Goal: Information Seeking & Learning: Learn about a topic

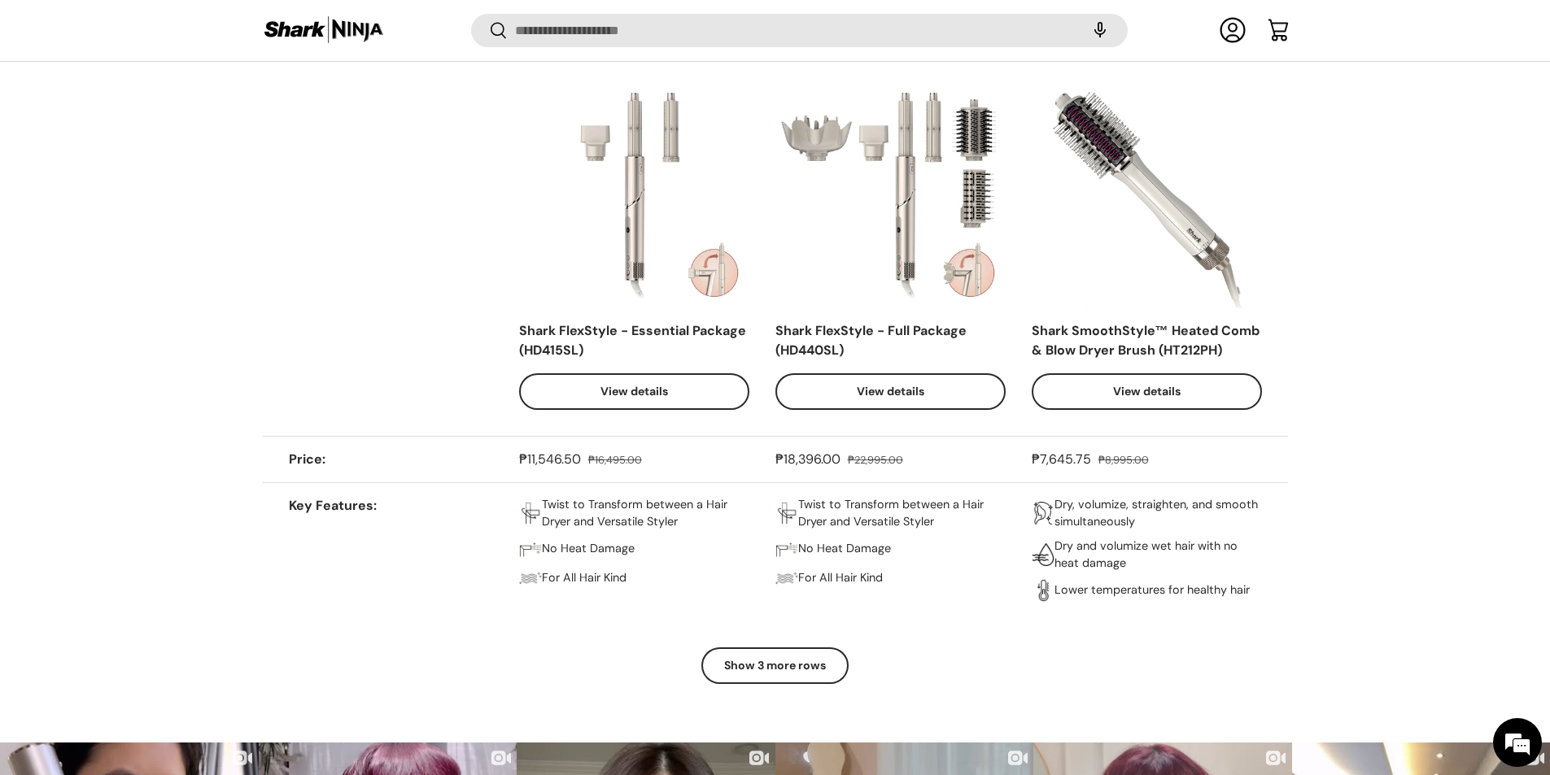
scroll to position [1380, 0]
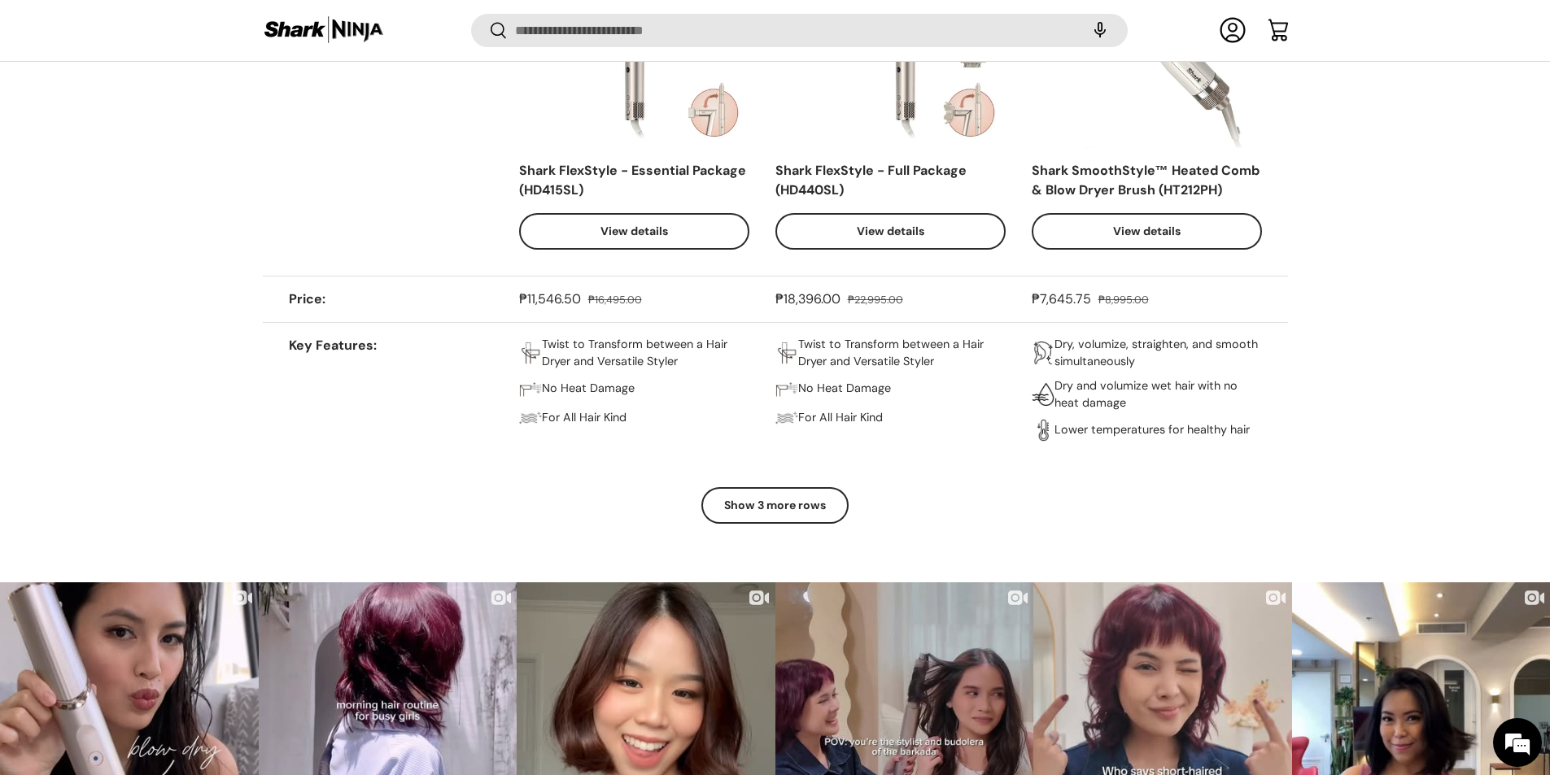
click at [911, 235] on link "View details" at bounding box center [890, 231] width 230 height 37
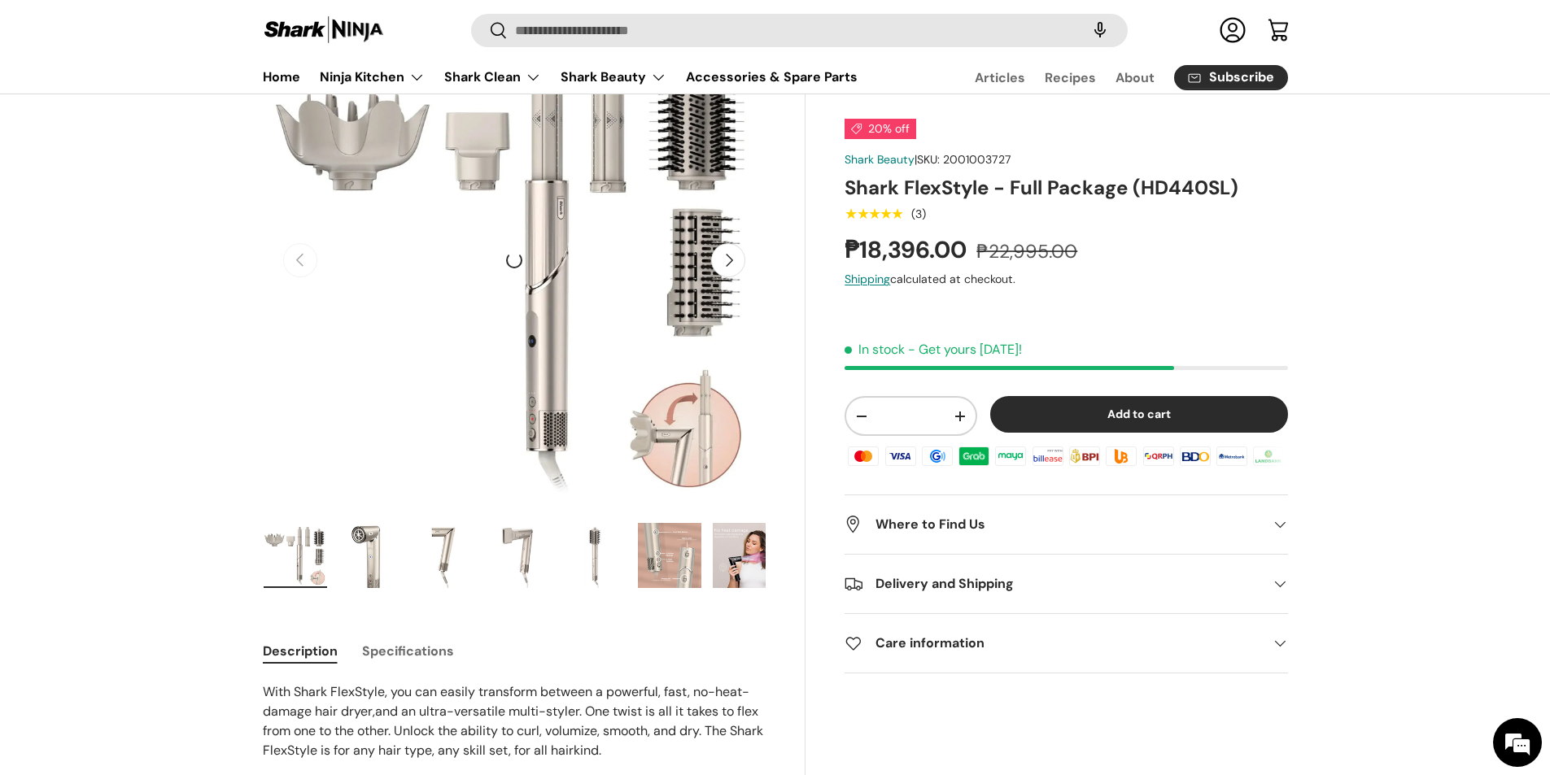
scroll to position [163, 0]
click at [739, 260] on button "Next" at bounding box center [728, 259] width 34 height 34
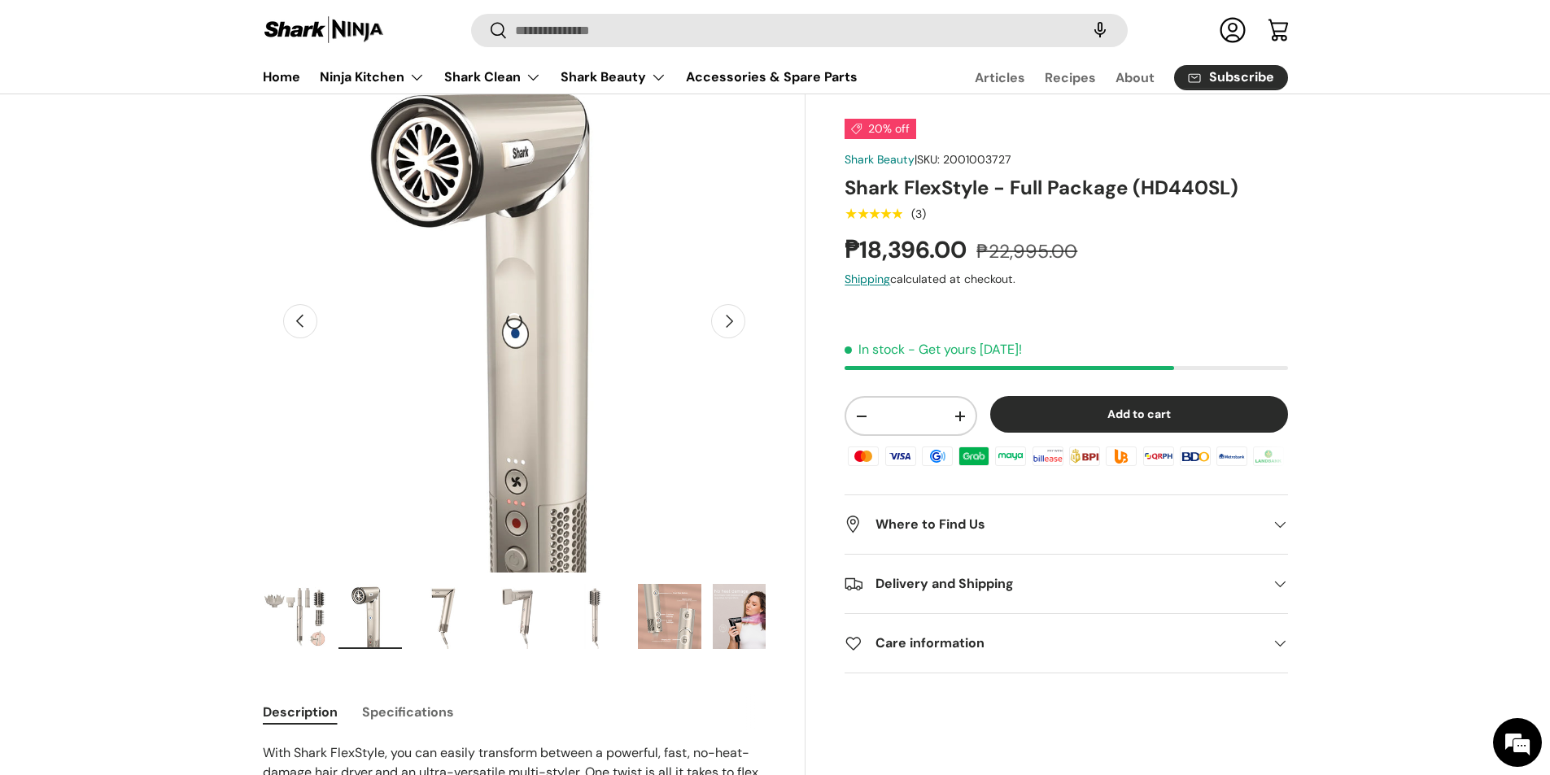
scroll to position [81, 0]
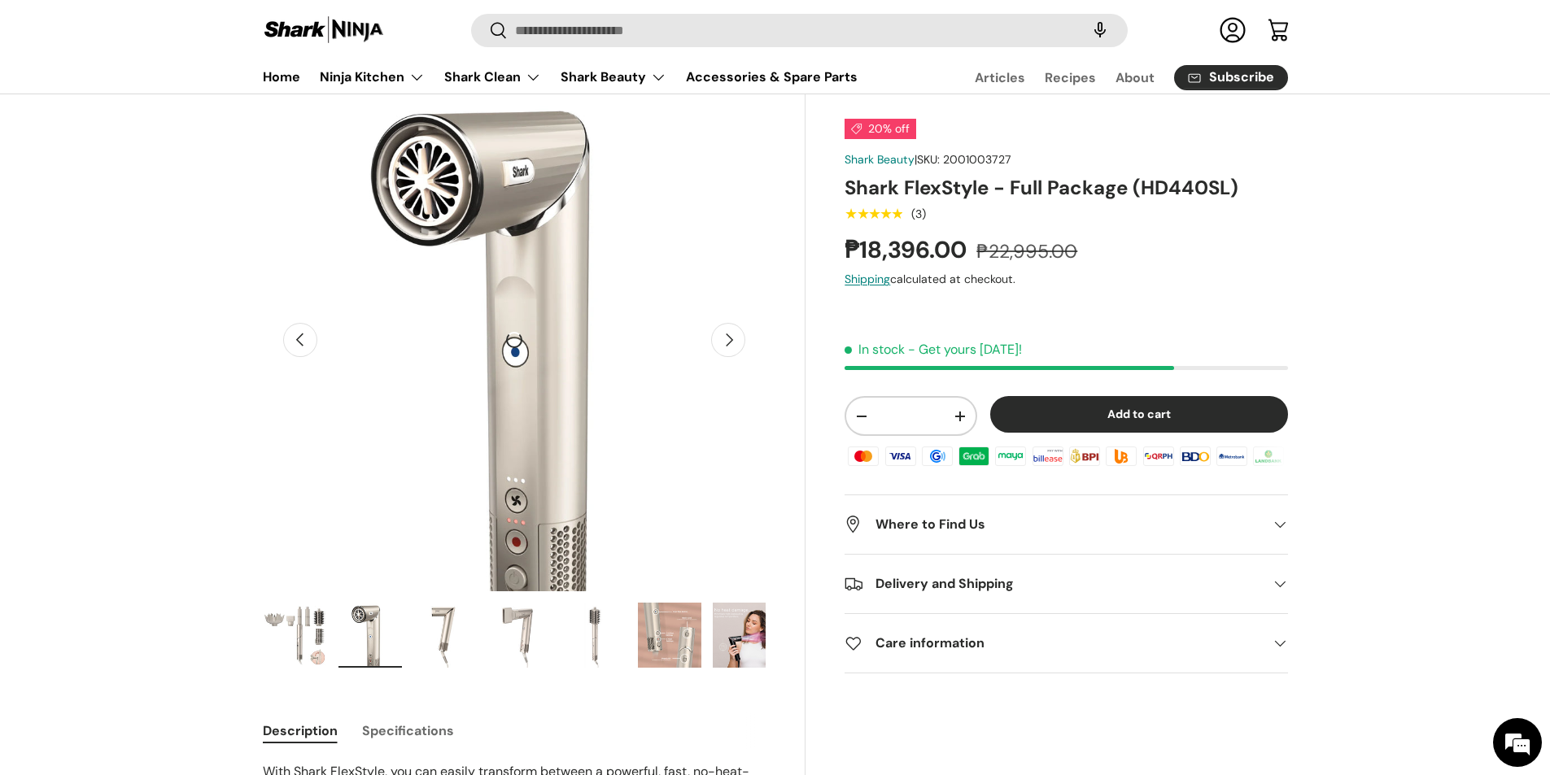
click at [739, 334] on button "Next" at bounding box center [728, 340] width 34 height 34
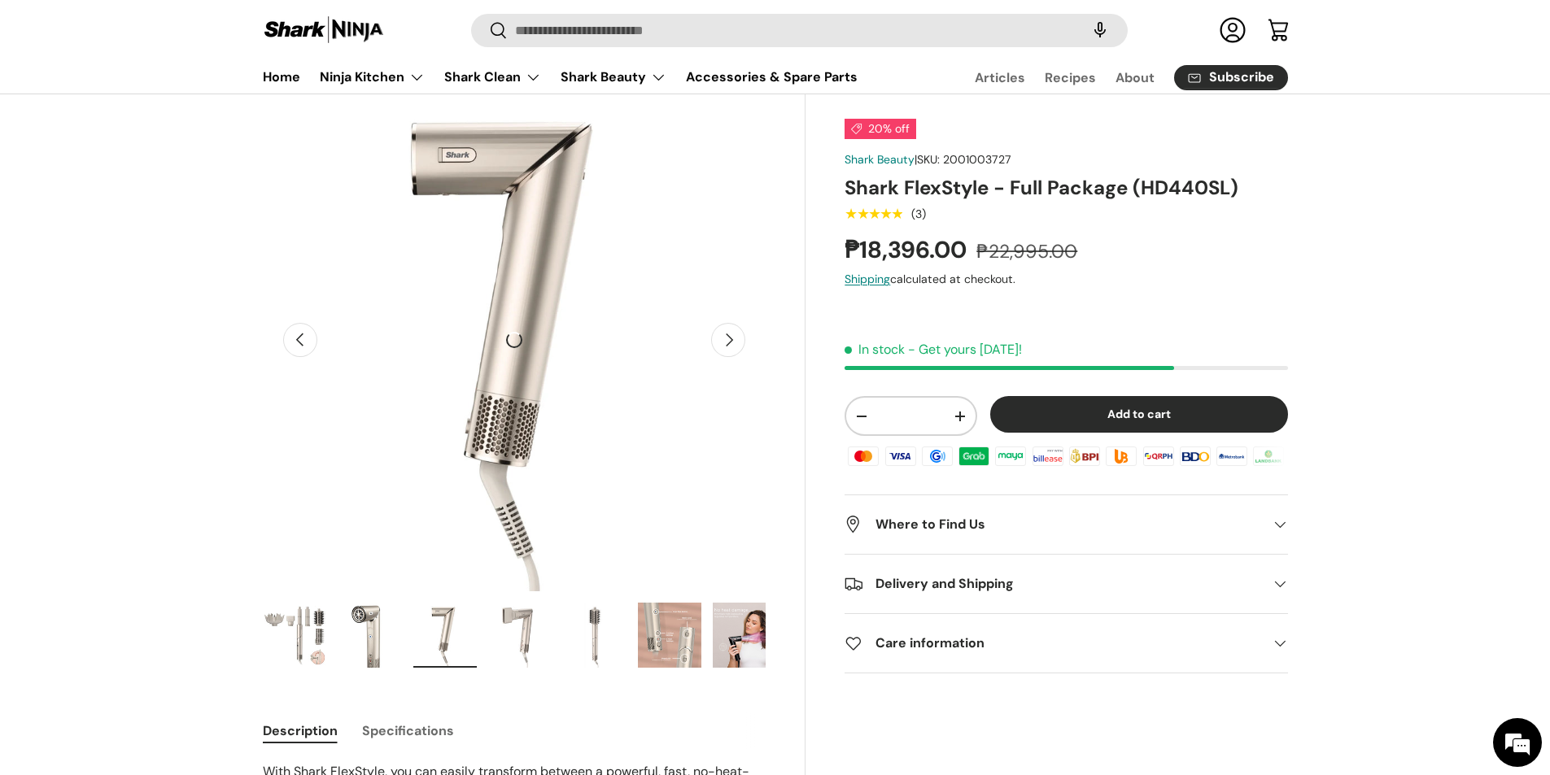
click at [739, 334] on button "Next" at bounding box center [728, 340] width 34 height 34
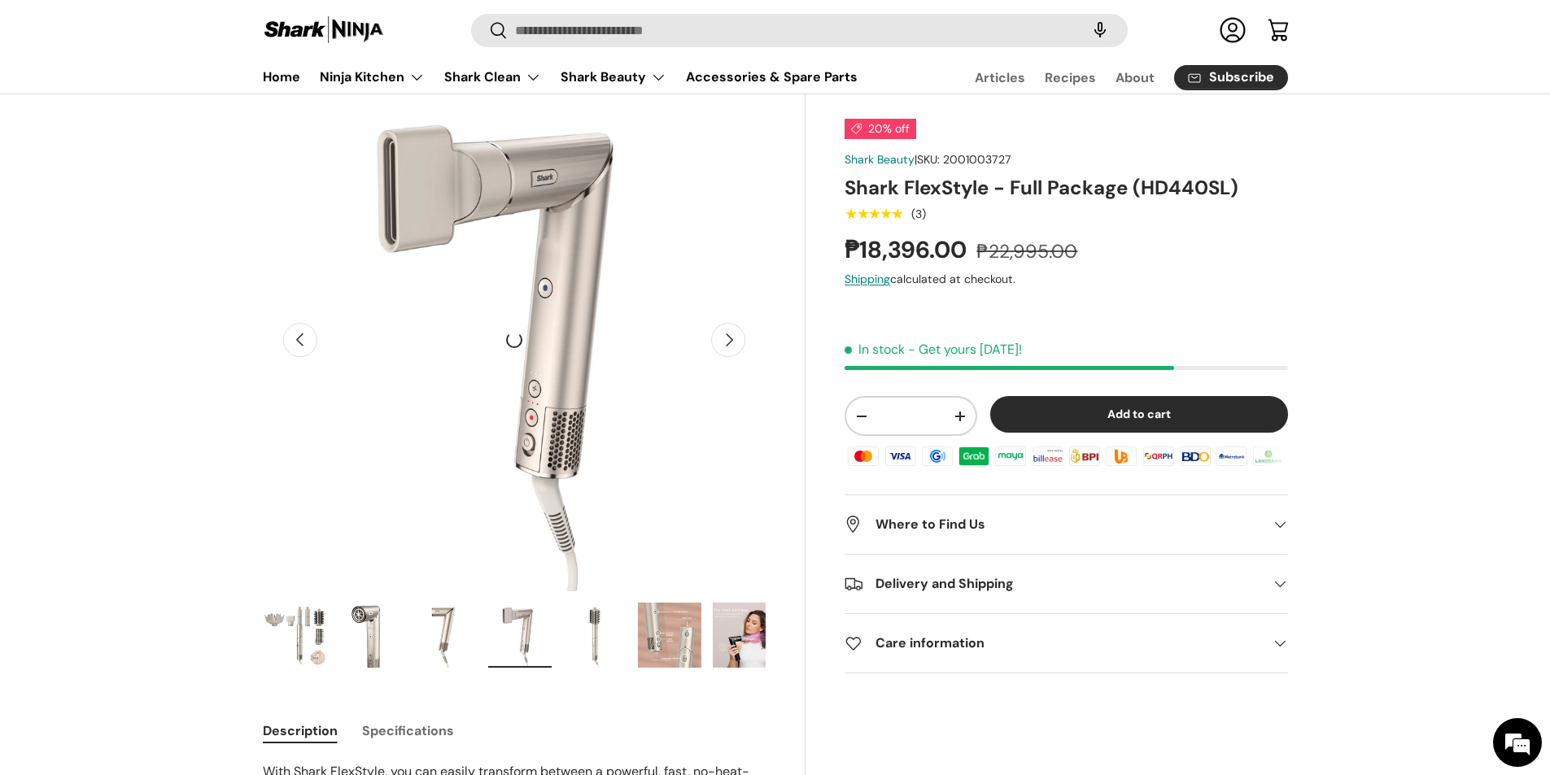
click at [739, 334] on button "Next" at bounding box center [728, 340] width 34 height 34
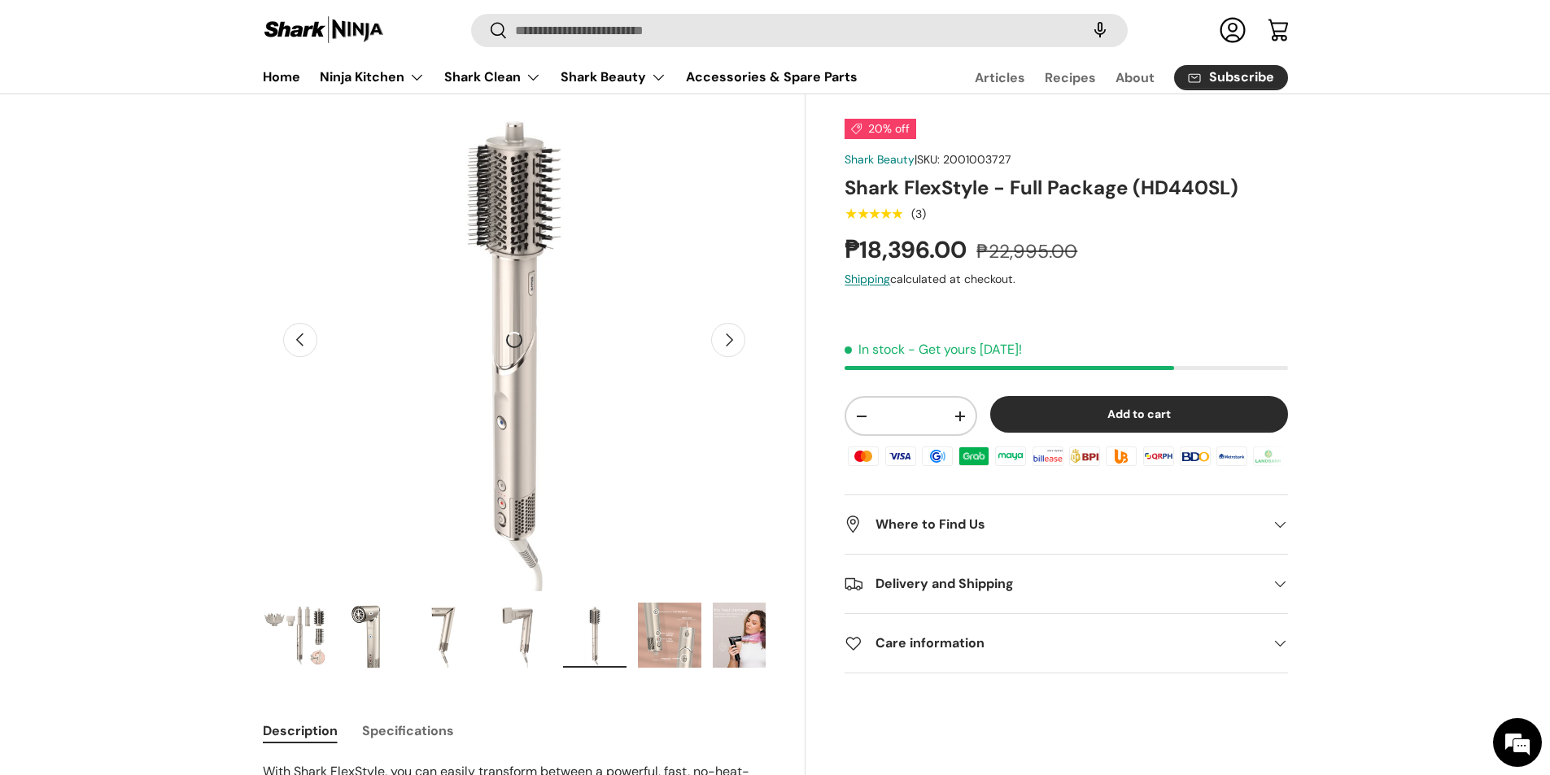
click at [739, 334] on button "Next" at bounding box center [728, 340] width 34 height 34
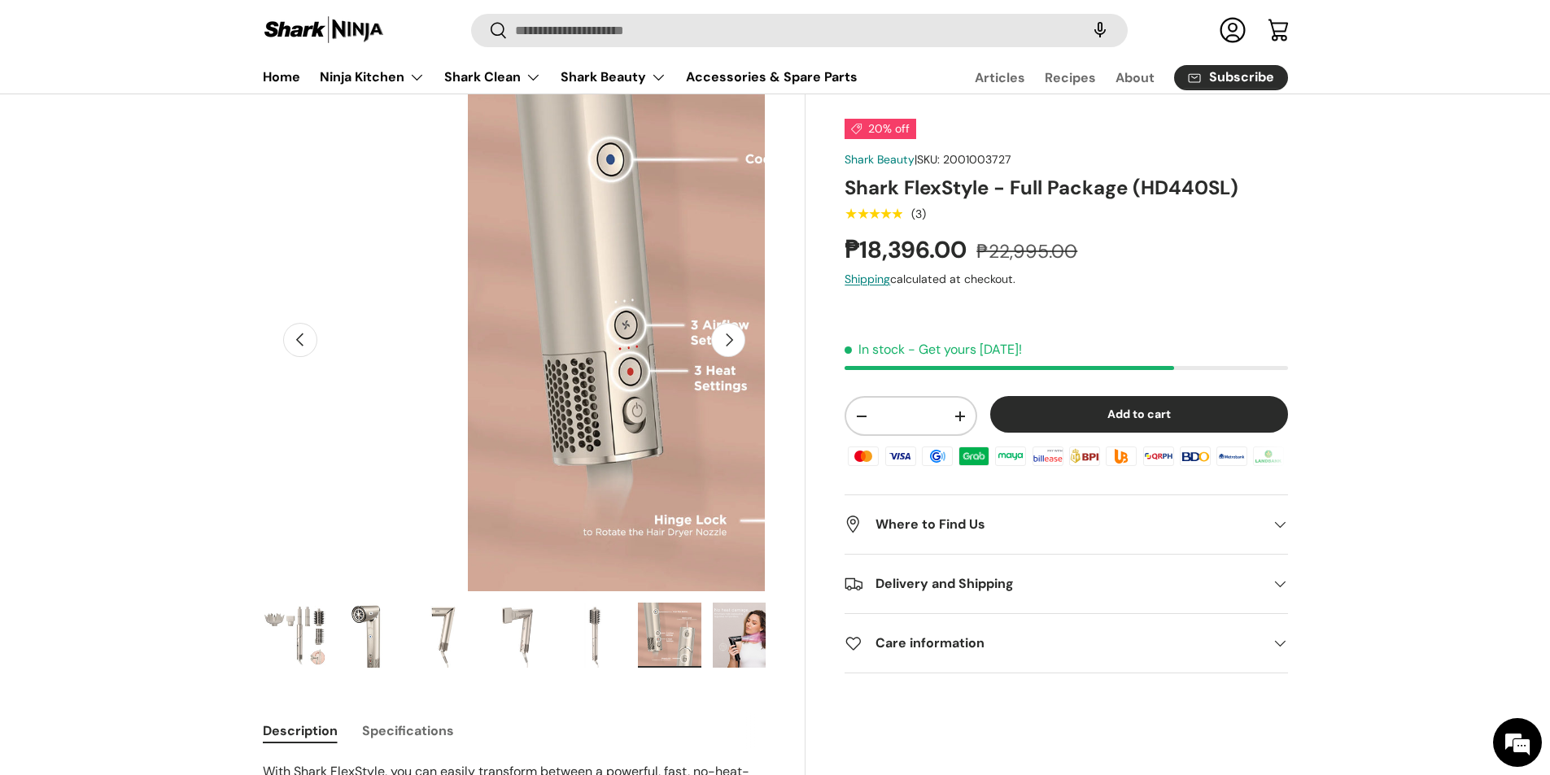
scroll to position [0, 2558]
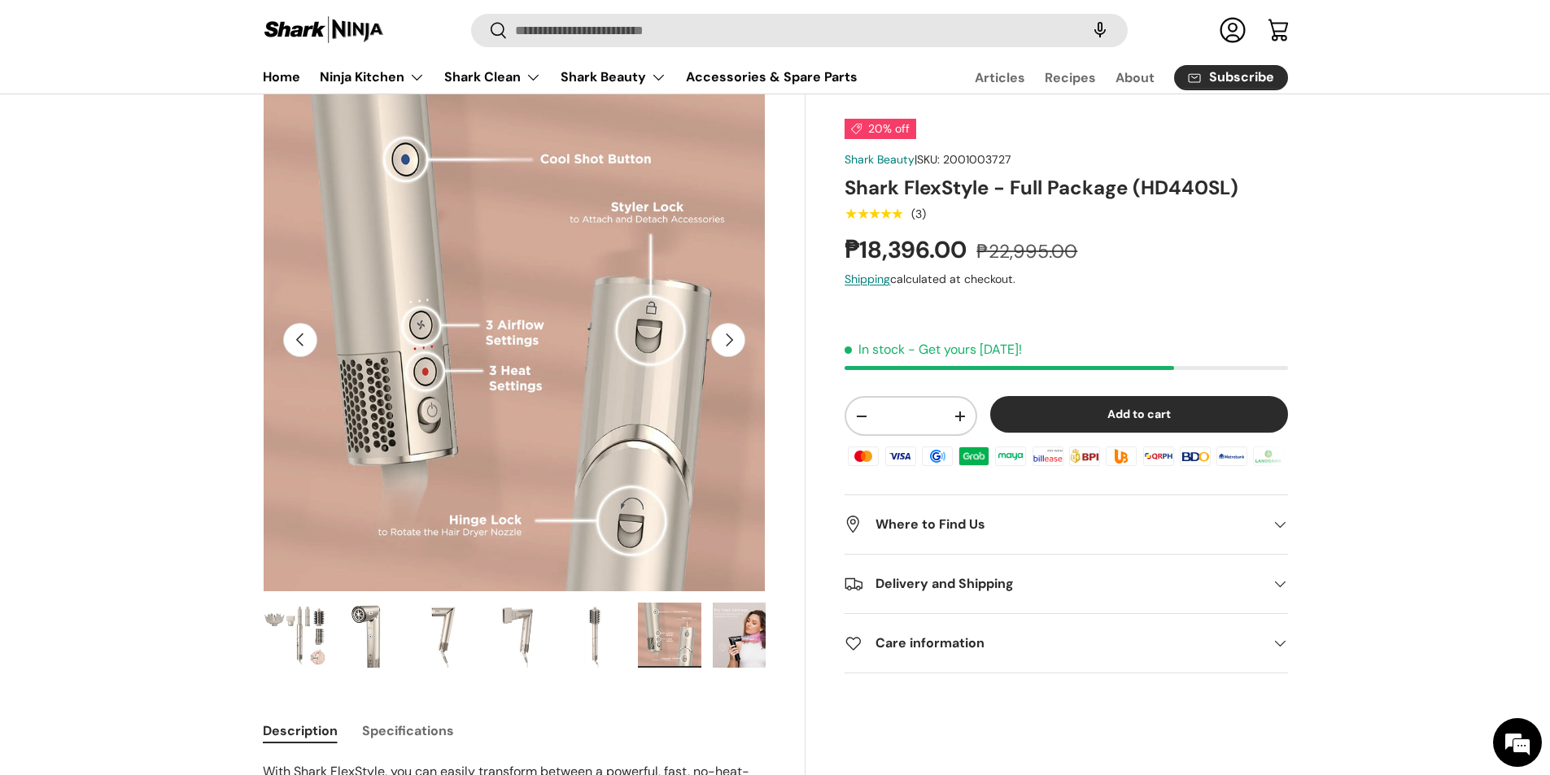
click at [729, 345] on button "Next" at bounding box center [728, 340] width 34 height 34
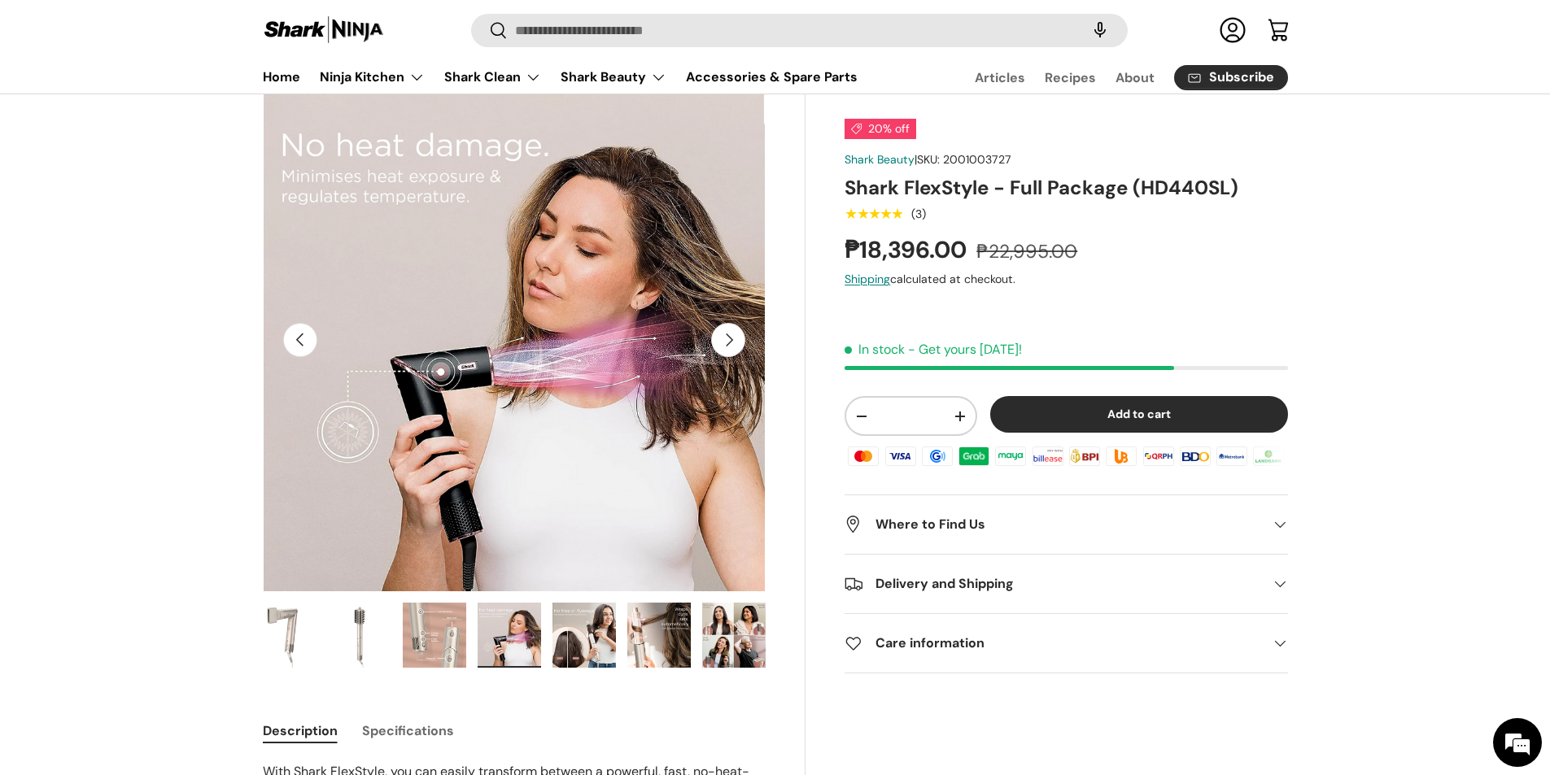
scroll to position [0, 0]
click at [729, 338] on button "Next" at bounding box center [728, 340] width 34 height 34
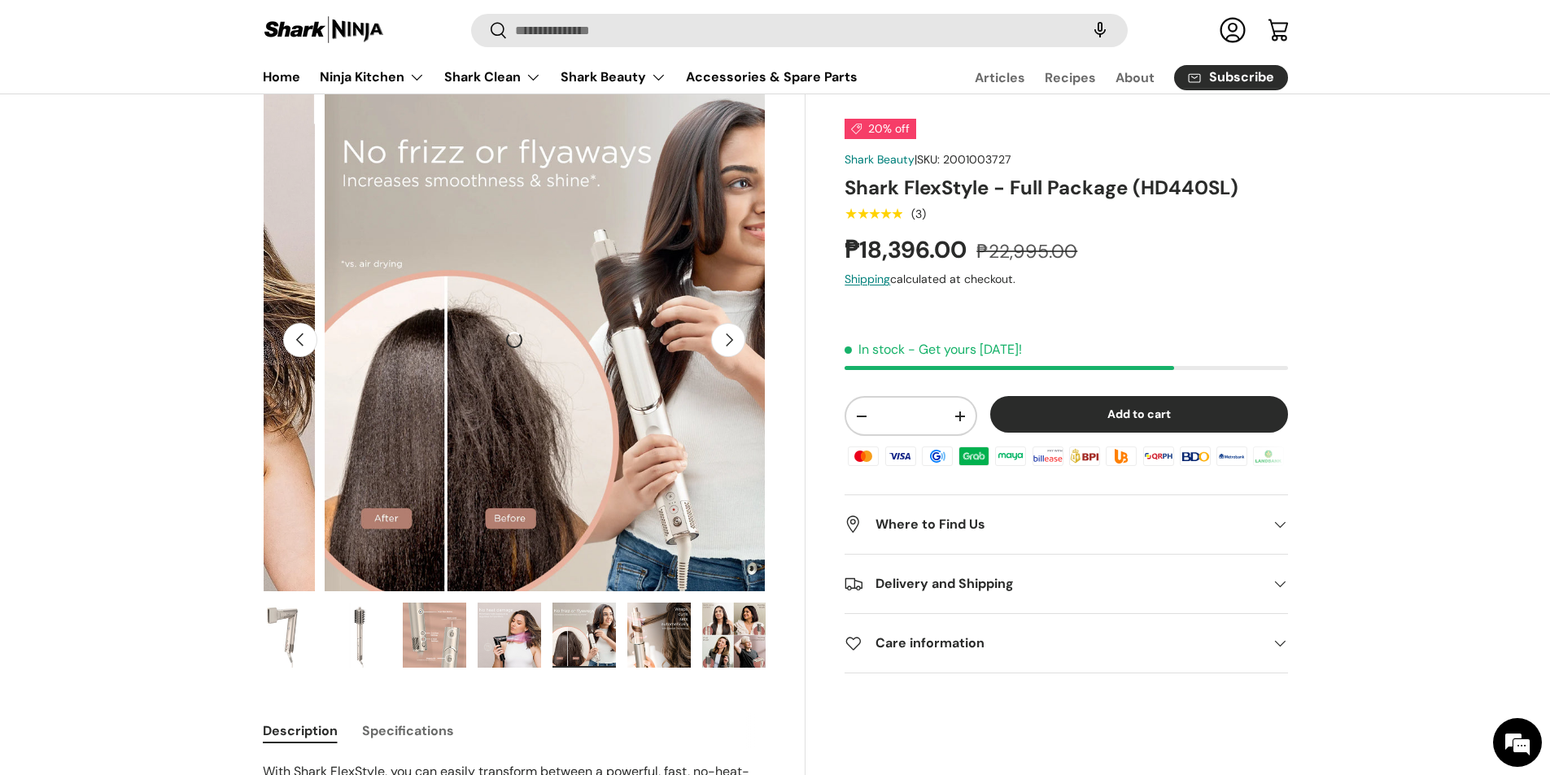
scroll to position [0, 3582]
